Goal: Task Accomplishment & Management: Complete application form

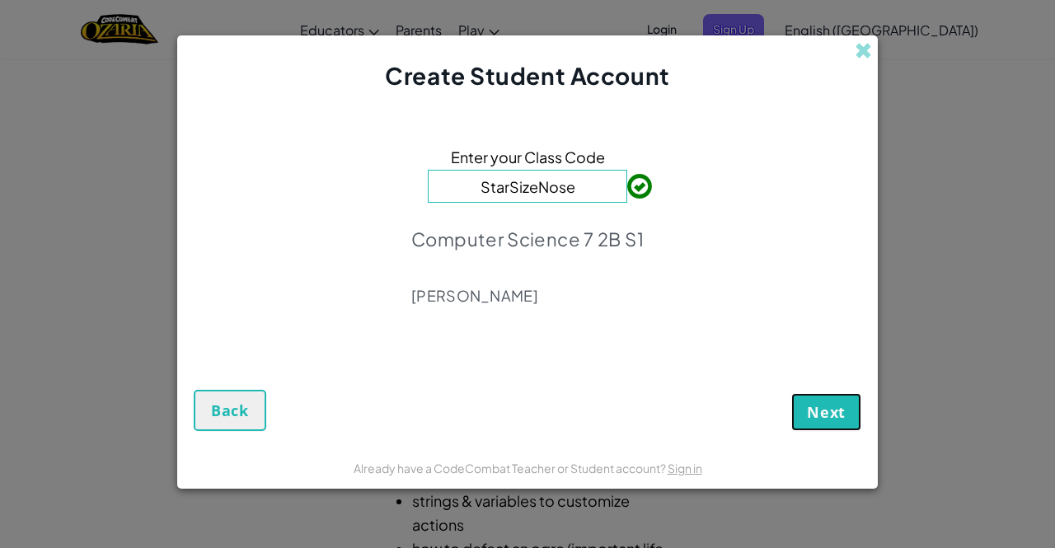
click at [816, 430] on button "Next" at bounding box center [827, 412] width 70 height 38
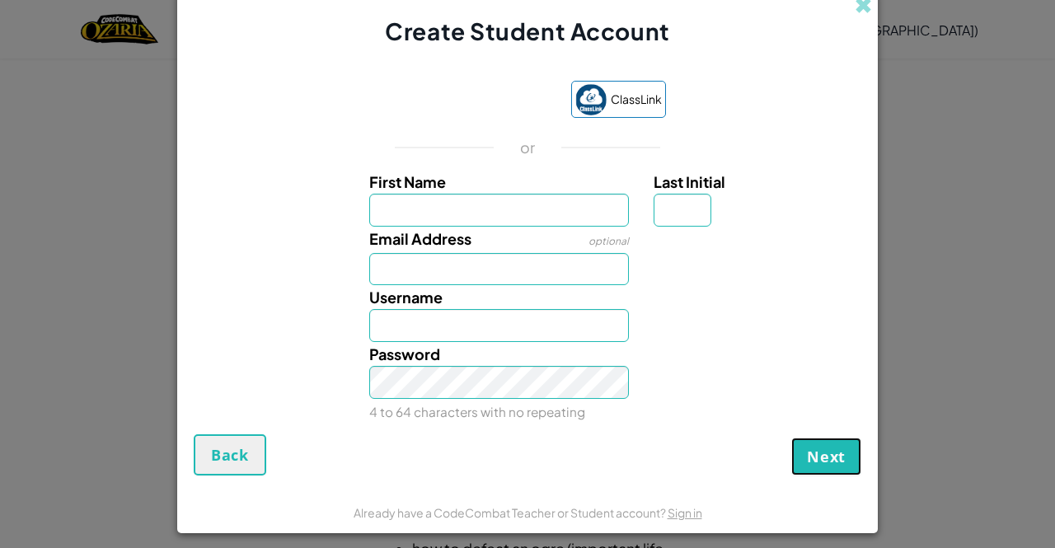
click at [815, 456] on span "Next" at bounding box center [826, 457] width 39 height 20
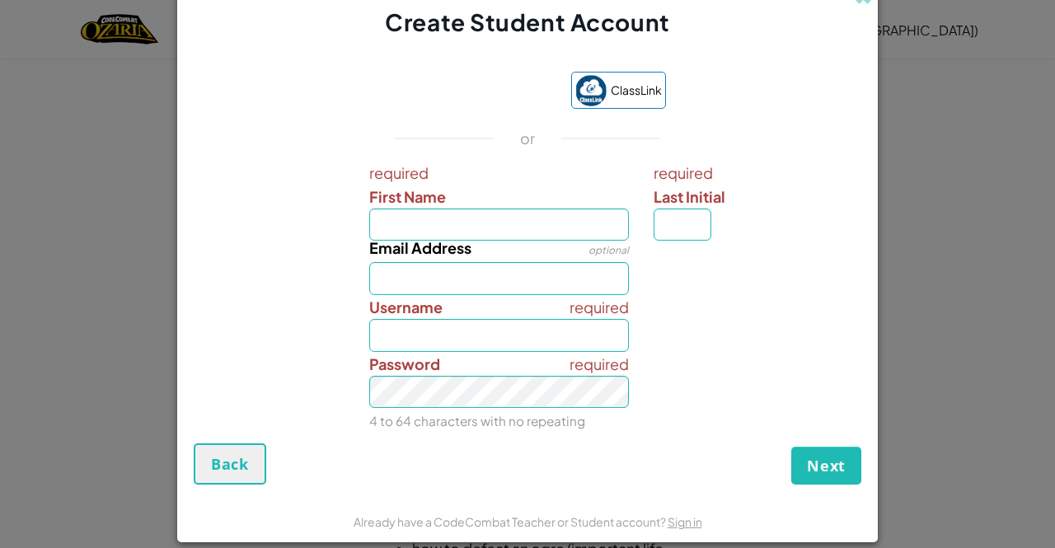
click at [495, 115] on div "ClassLink or required First Name required Last Initial Email Address optional r…" at bounding box center [528, 249] width 668 height 388
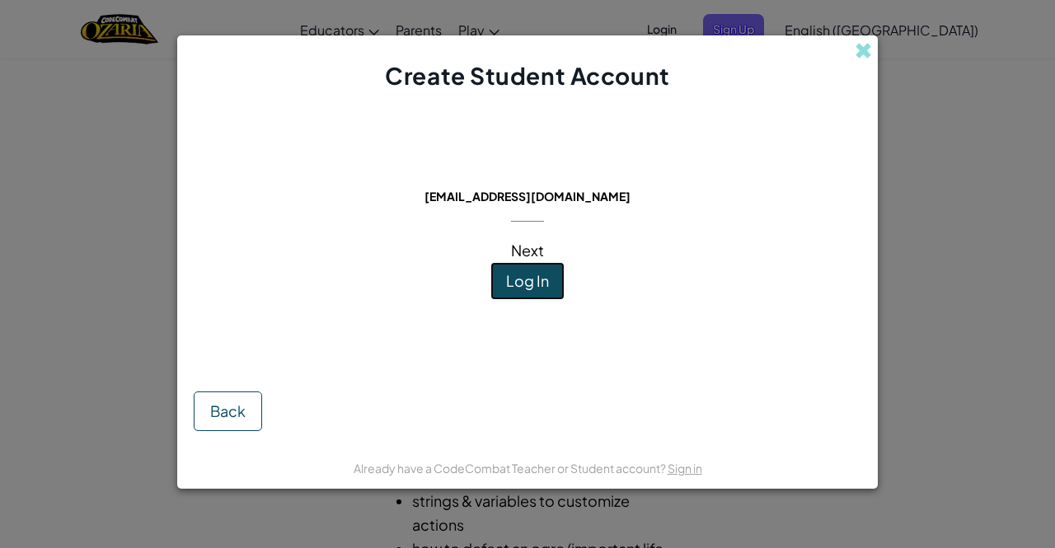
click at [535, 273] on span "Log In" at bounding box center [527, 280] width 43 height 19
